Goal: Information Seeking & Learning: Learn about a topic

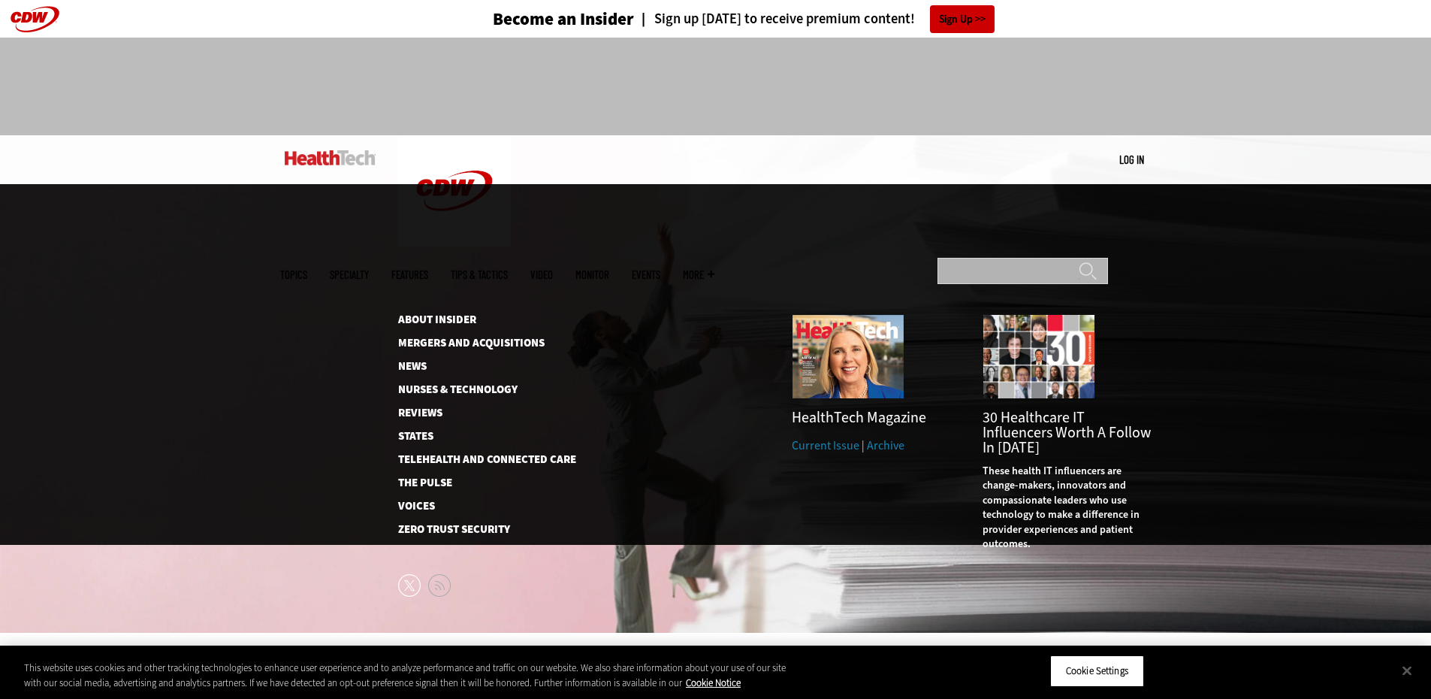
click at [1037, 258] on input "Search" at bounding box center [1023, 271] width 171 height 26
click at [1035, 258] on input "Search" at bounding box center [1023, 271] width 171 height 26
type input "******"
click at [1079, 261] on input "******" at bounding box center [1088, 276] width 18 height 30
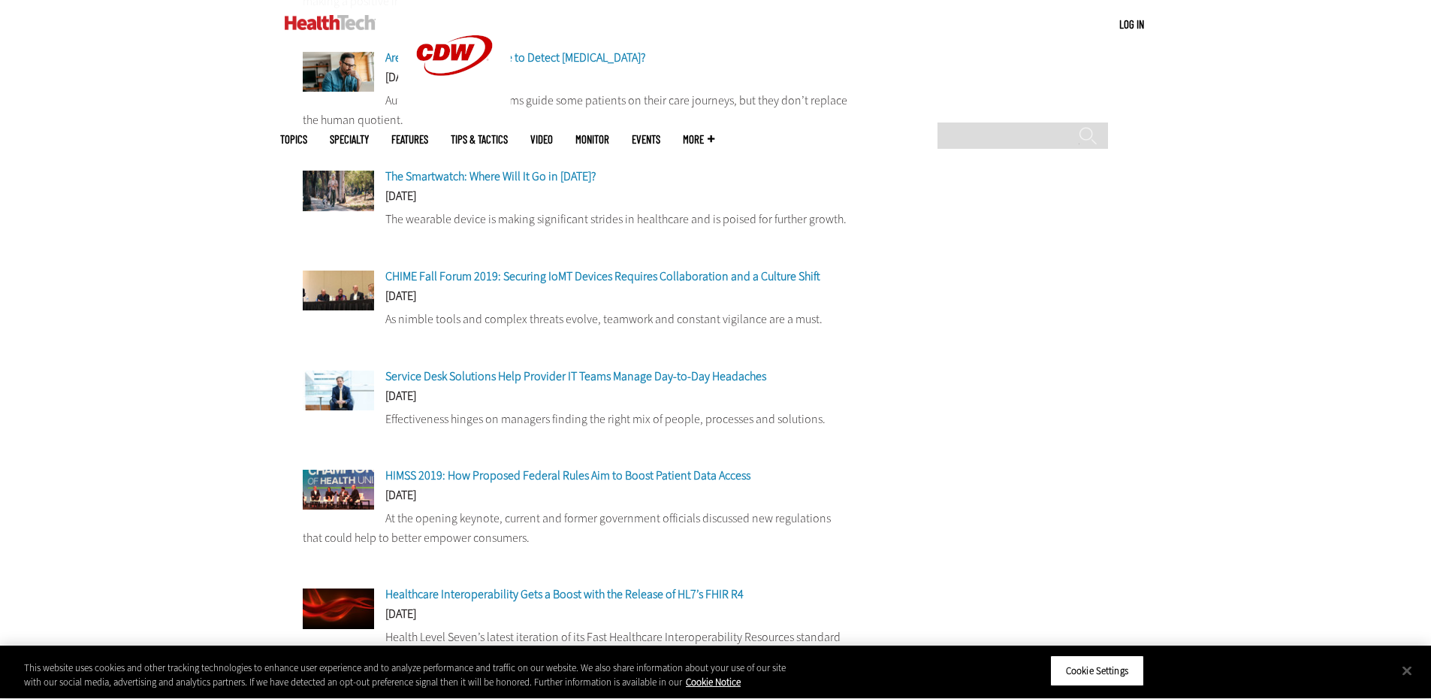
scroll to position [894, 0]
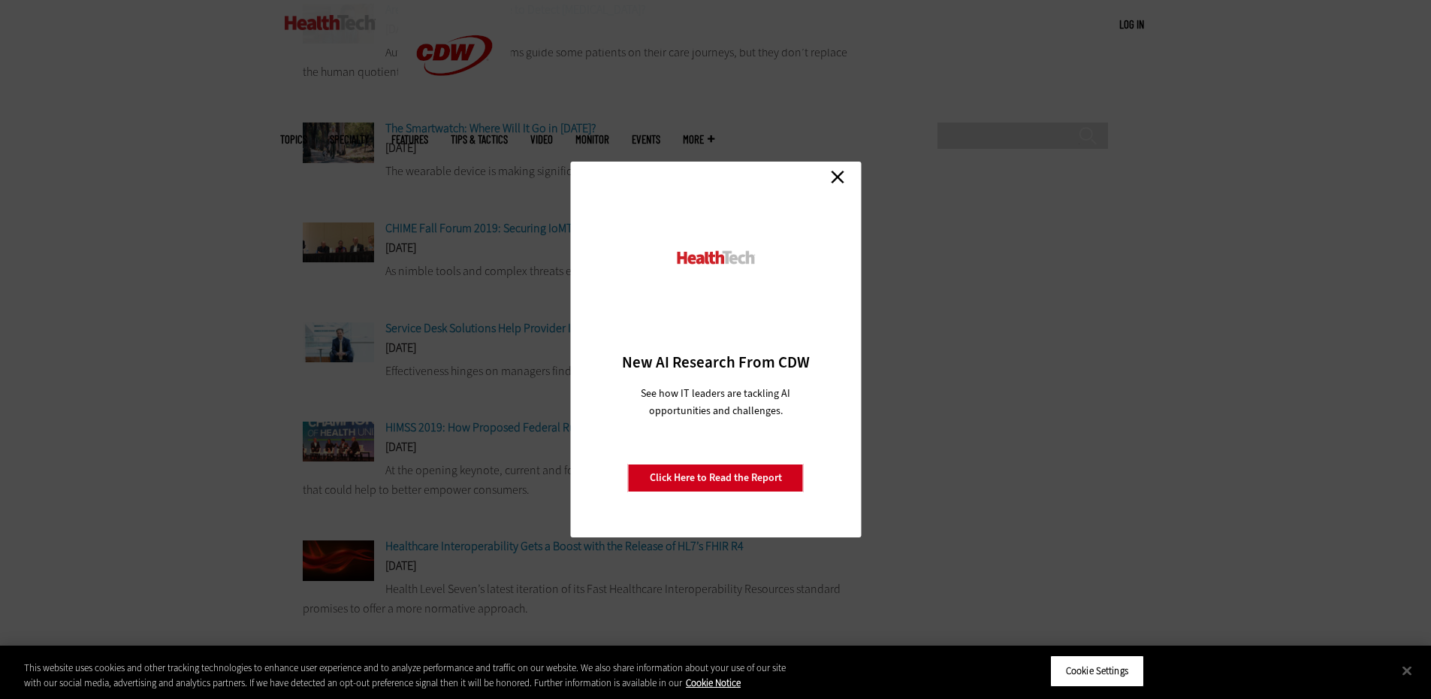
click at [833, 181] on link "Close" at bounding box center [837, 176] width 23 height 23
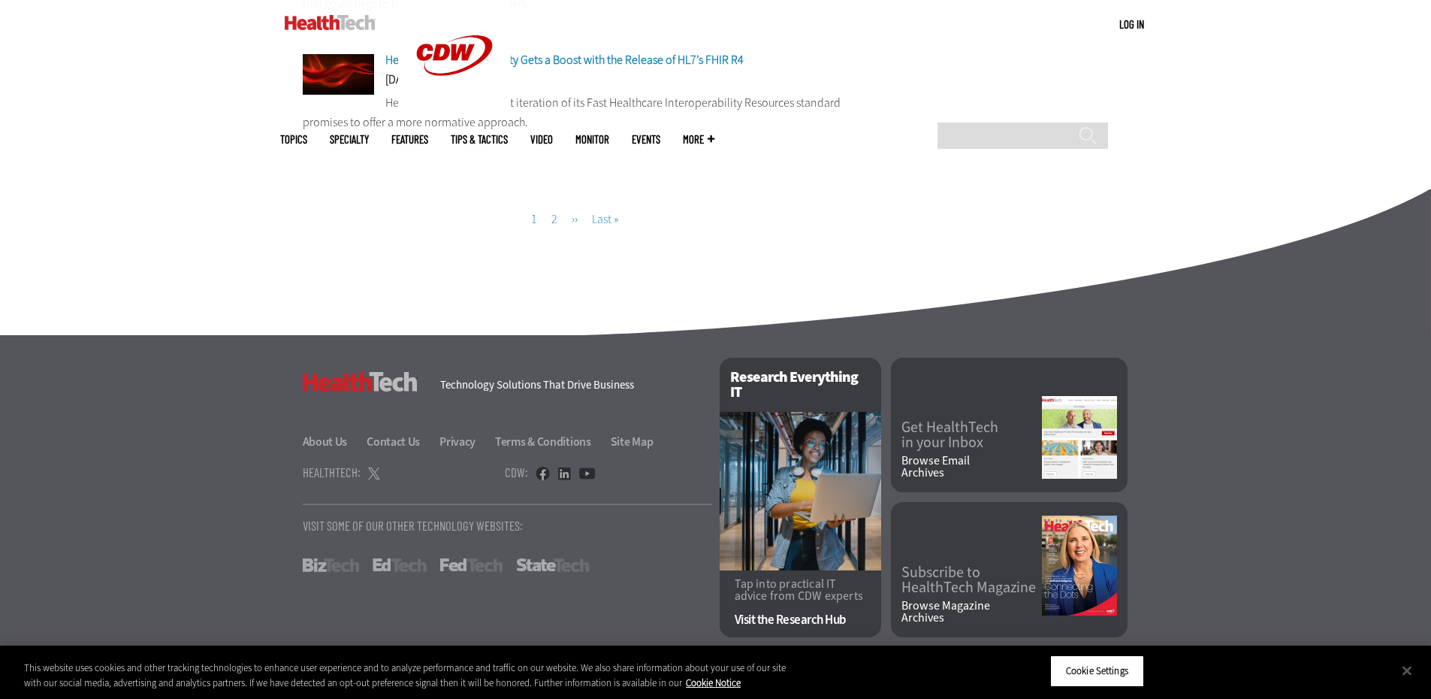
drag, startPoint x: 1219, startPoint y: 470, endPoint x: 1213, endPoint y: 464, distance: 8.6
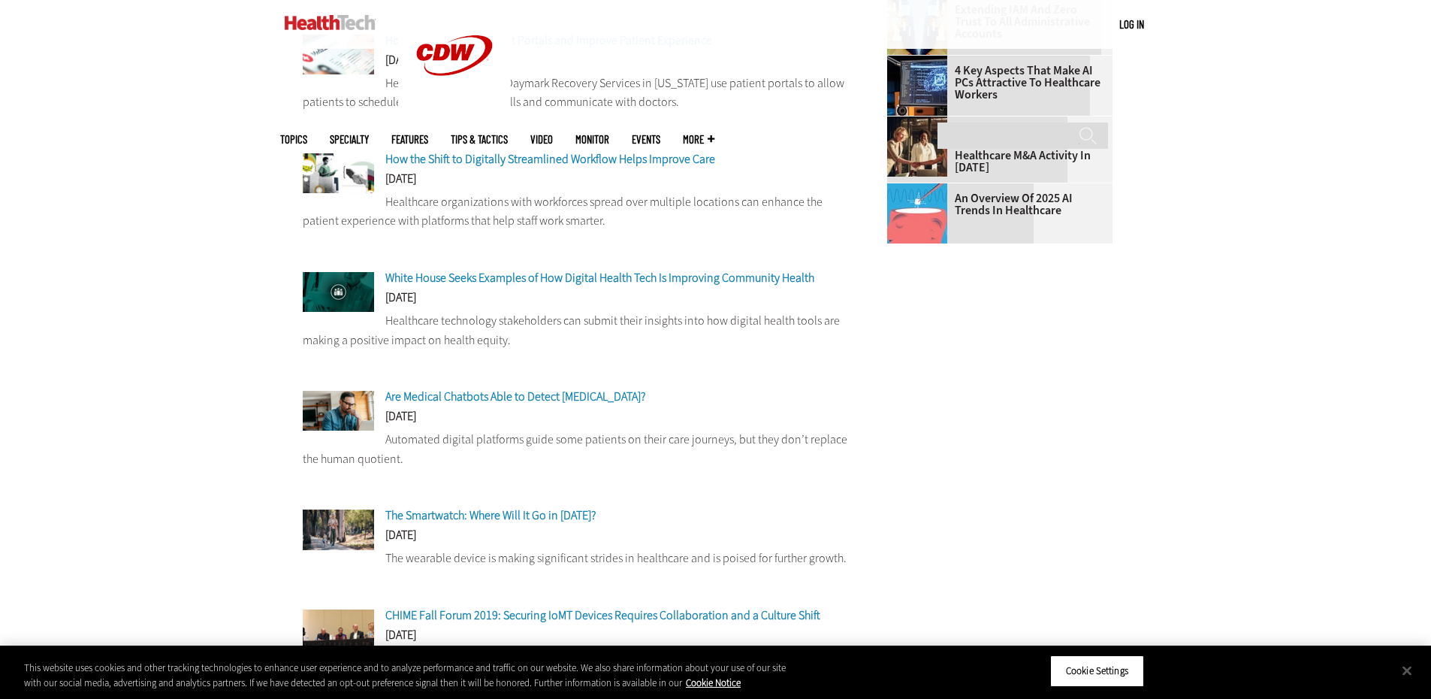
scroll to position [0, 0]
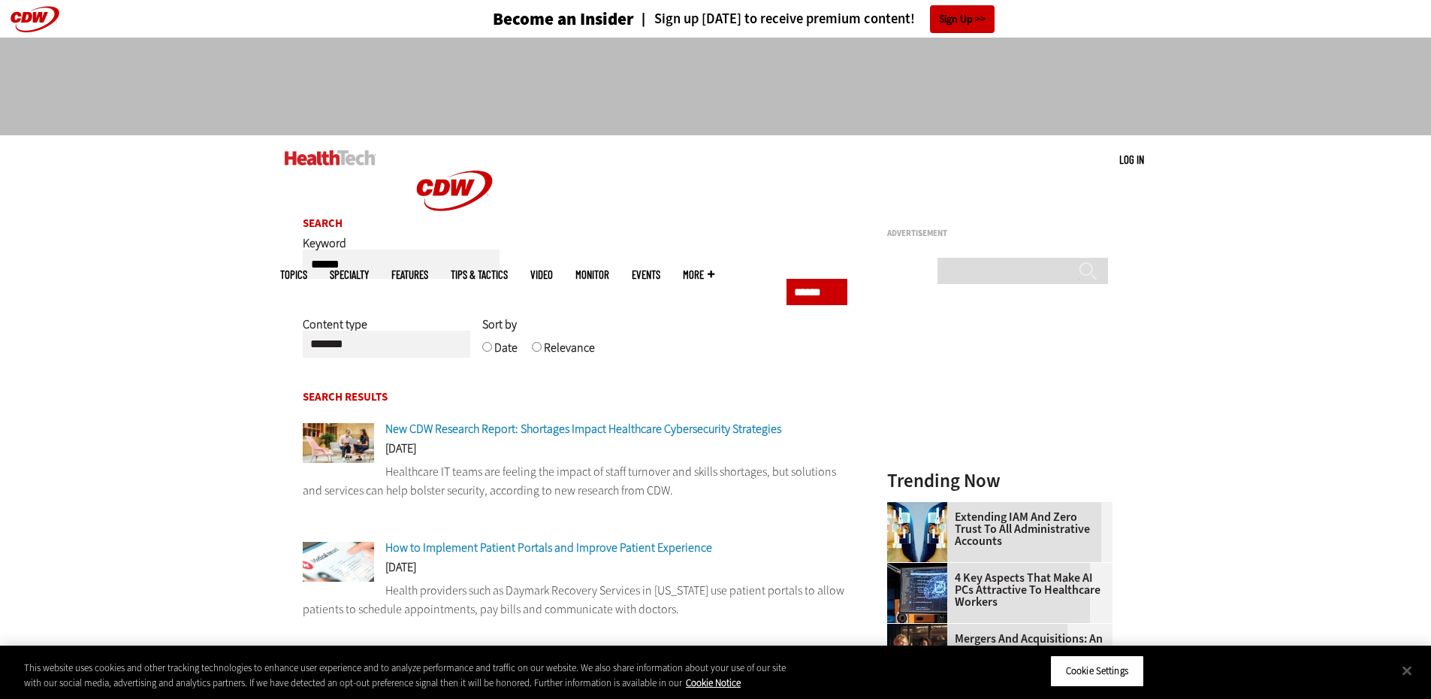
click at [714, 269] on span "More" at bounding box center [699, 274] width 32 height 11
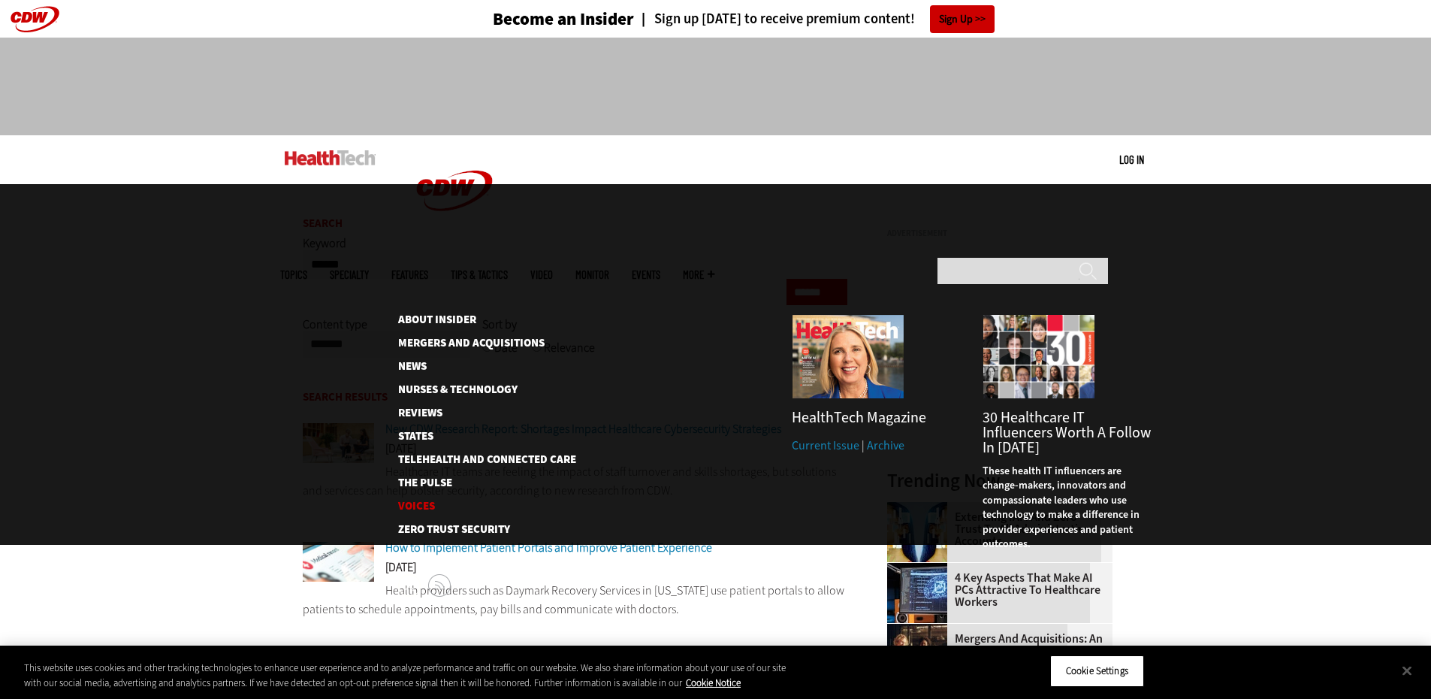
click at [412, 500] on link "Voices" at bounding box center [475, 505] width 154 height 11
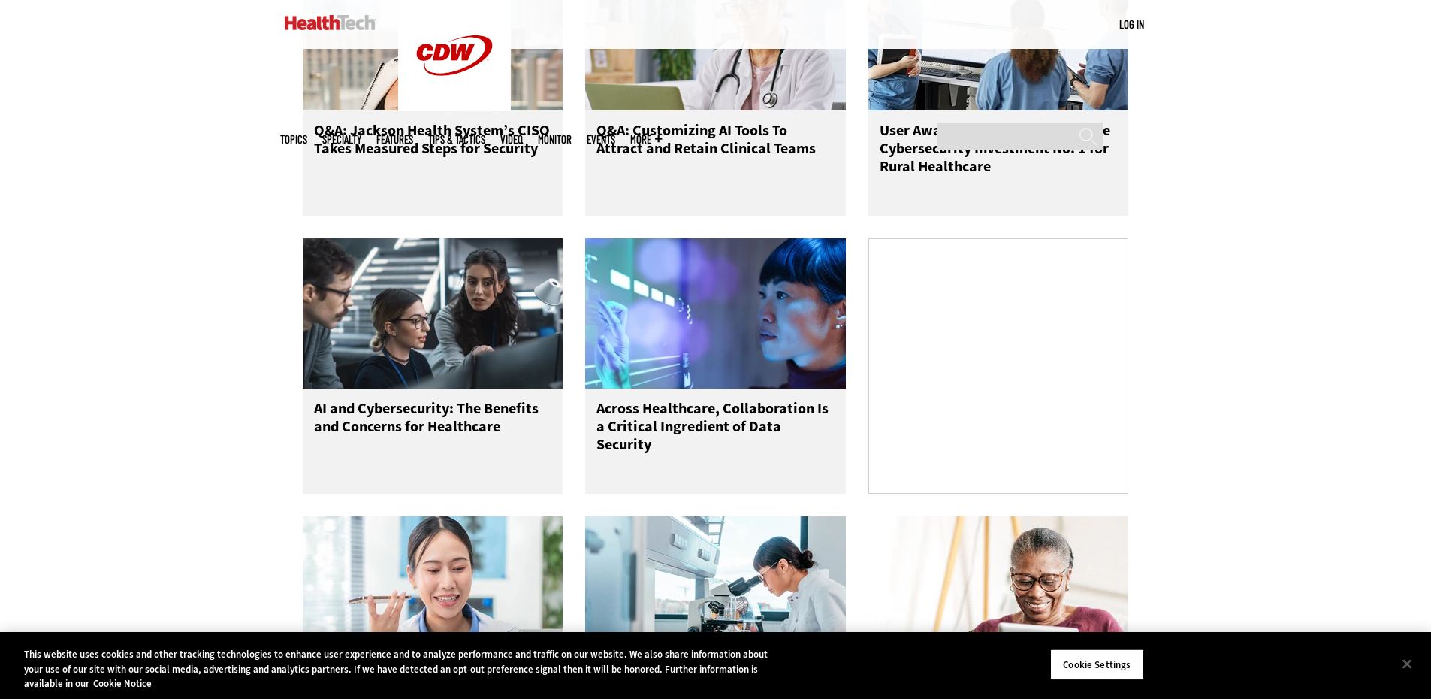
scroll to position [782, 0]
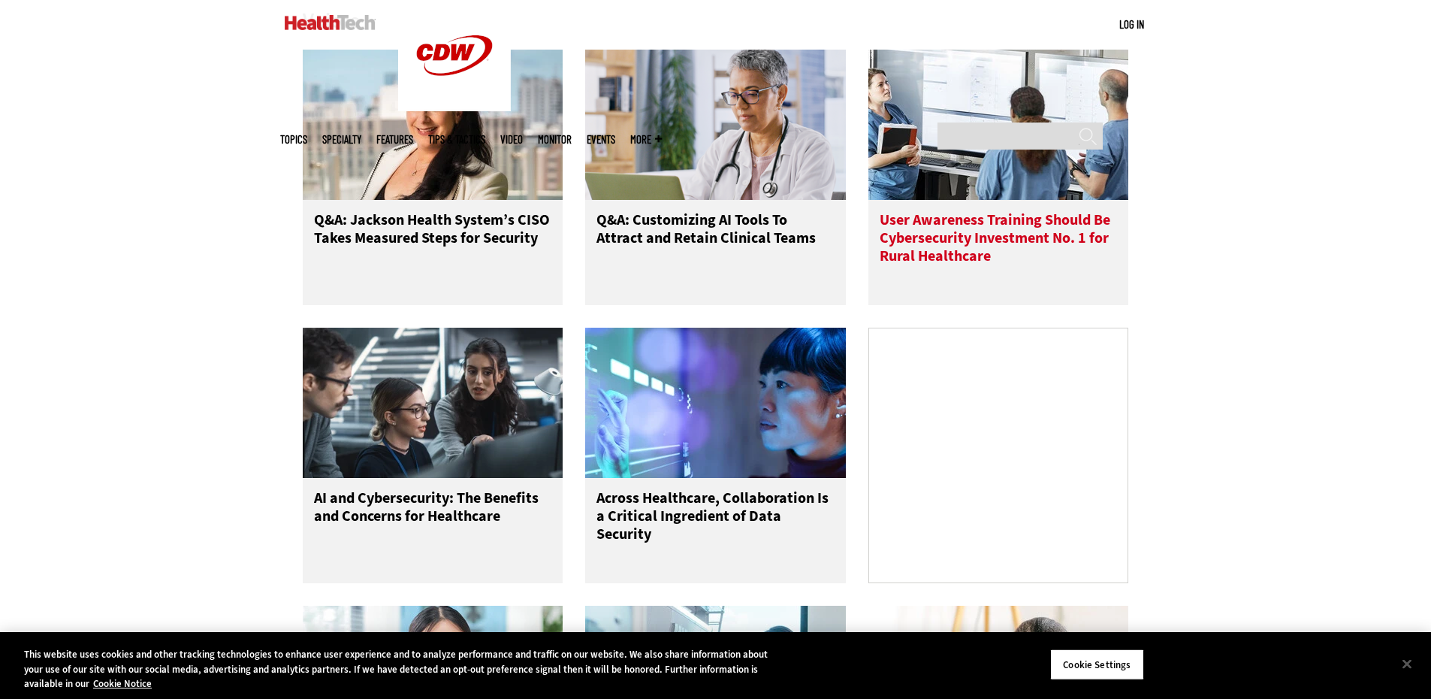
click at [1038, 262] on h3 "User Awareness Training Should Be Cybersecurity Investment No. 1 for Rural Heal…" at bounding box center [999, 241] width 238 height 60
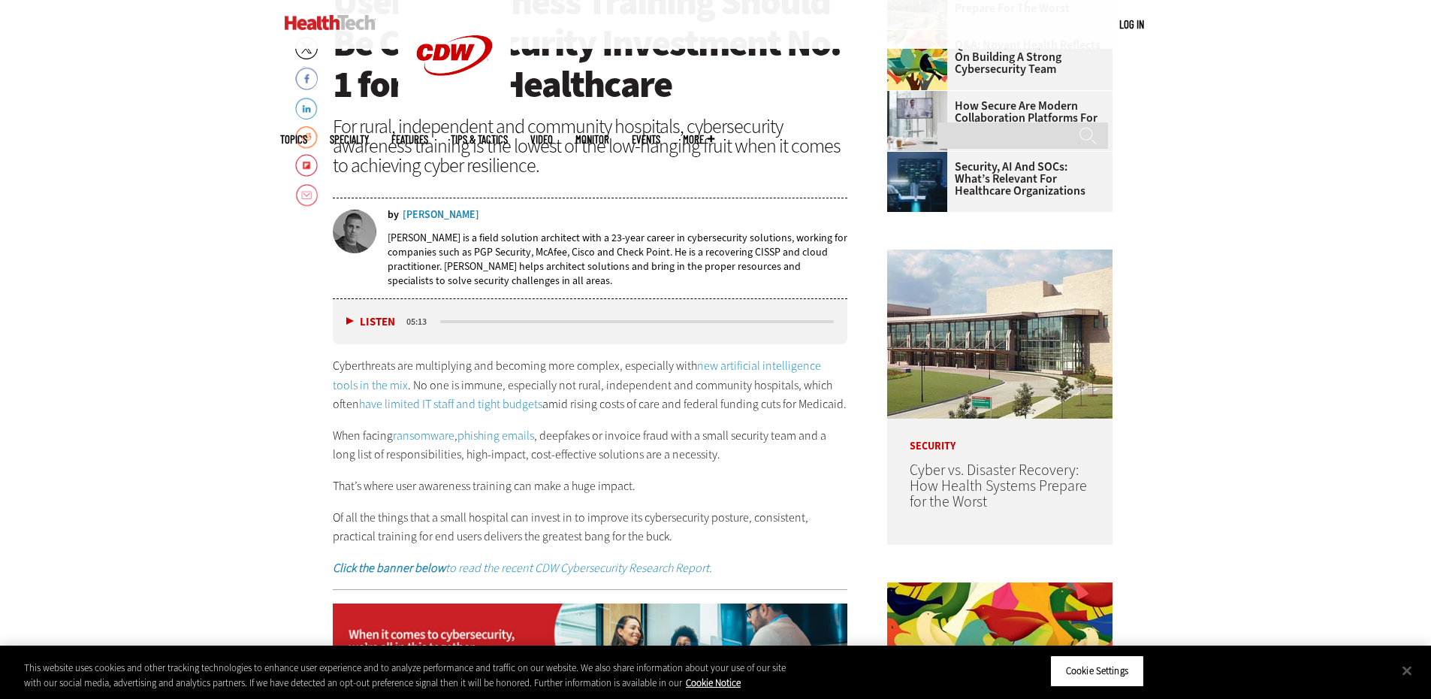
scroll to position [721, 0]
